Goal: Task Accomplishment & Management: Manage account settings

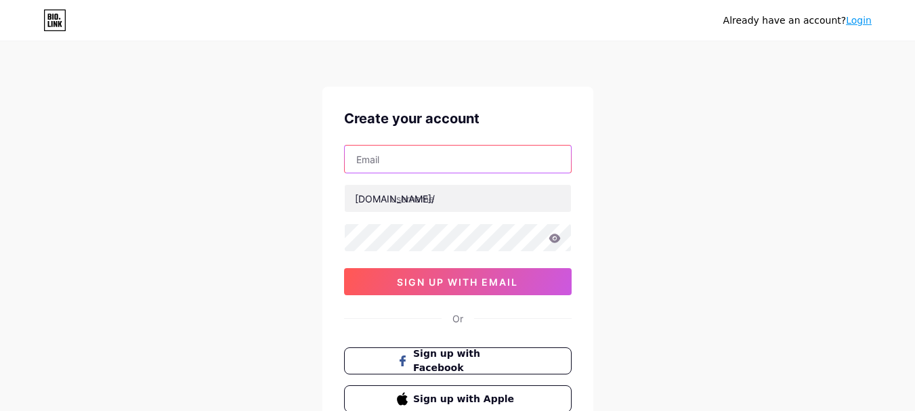
click at [479, 156] on input "text" at bounding box center [458, 159] width 226 height 27
type input "[EMAIL_ADDRESS][DOMAIN_NAME]"
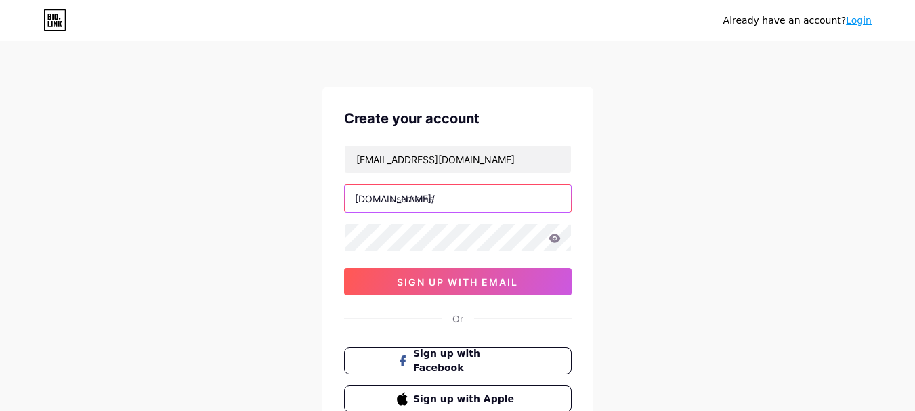
click at [463, 204] on input "text" at bounding box center [458, 198] width 226 height 27
type input "juwa777app"
click at [560, 238] on icon at bounding box center [554, 238] width 12 height 9
click at [553, 240] on icon at bounding box center [554, 238] width 12 height 9
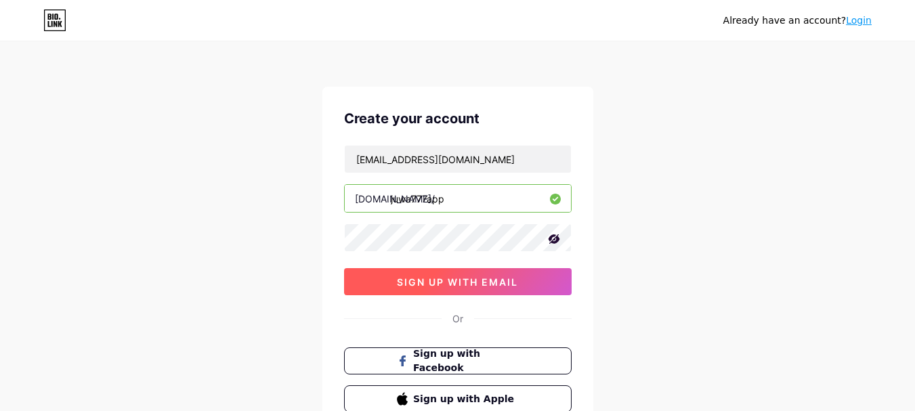
click at [477, 281] on span "sign up with email" at bounding box center [457, 282] width 121 height 12
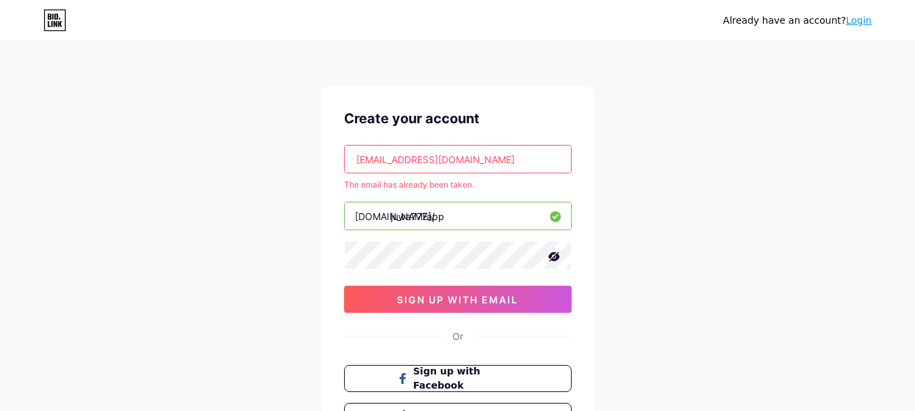
click at [863, 24] on link "Login" at bounding box center [859, 20] width 26 height 11
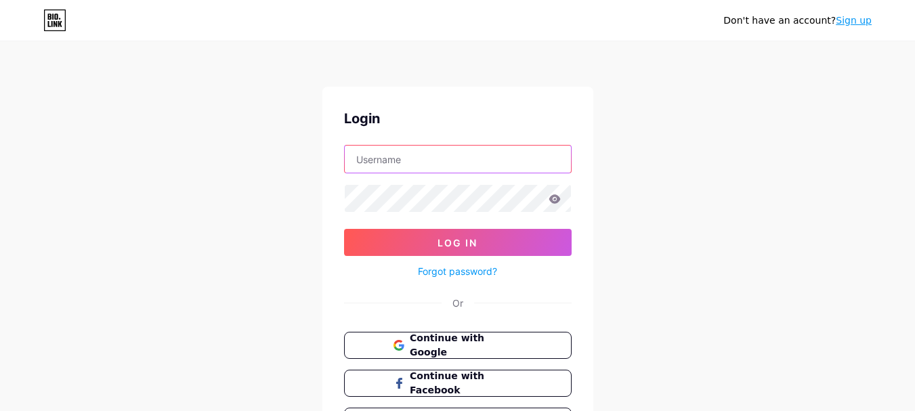
type input "[EMAIL_ADDRESS][DOMAIN_NAME]"
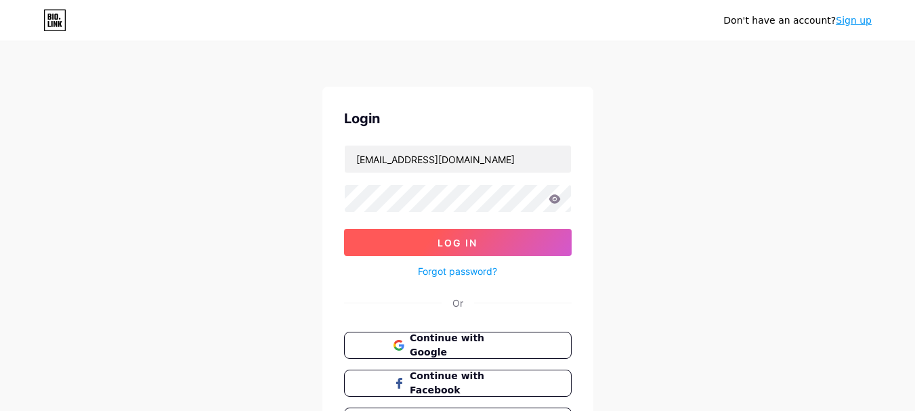
click at [475, 251] on button "Log In" at bounding box center [458, 242] width 228 height 27
